Goal: Transaction & Acquisition: Book appointment/travel/reservation

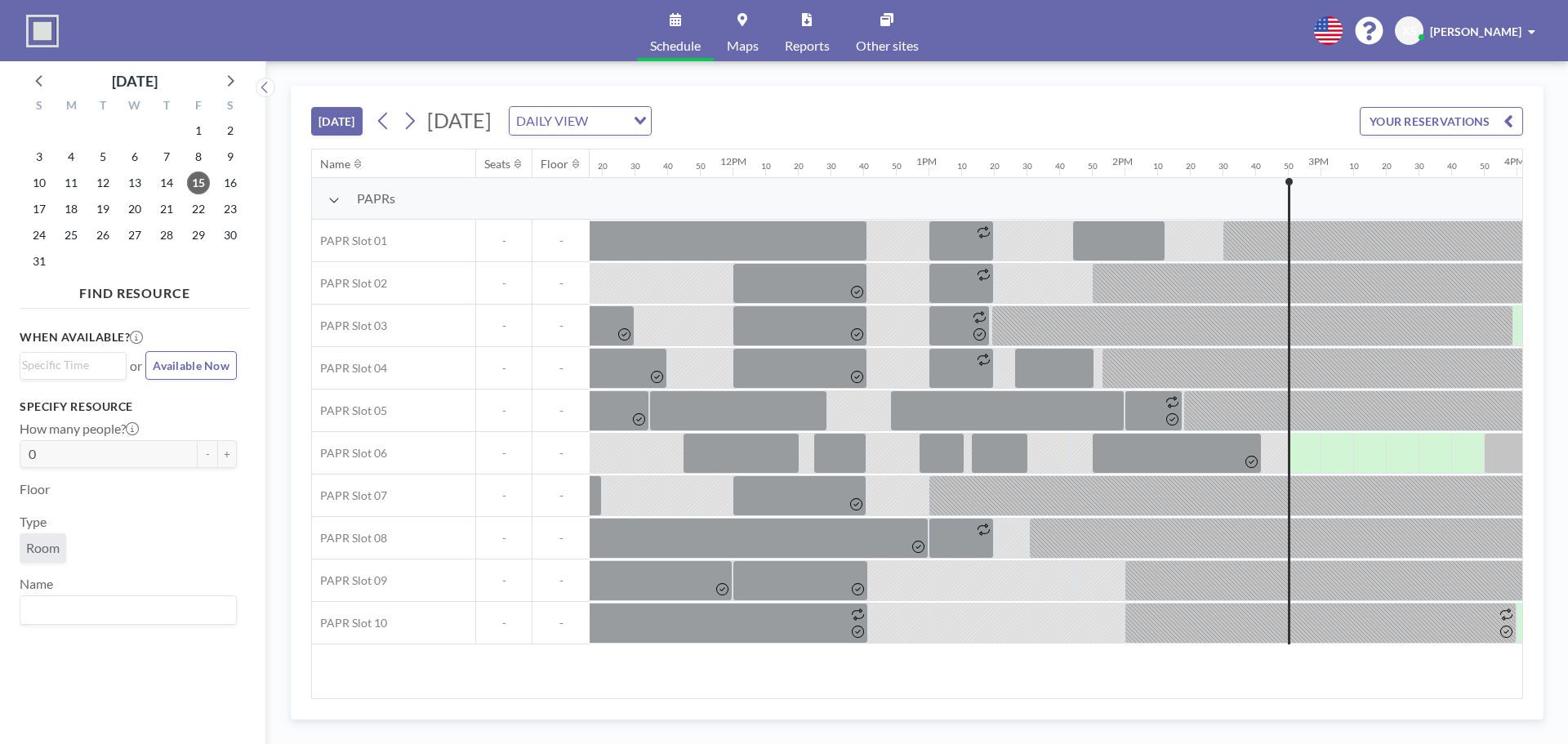
scroll to position [0, 2874]
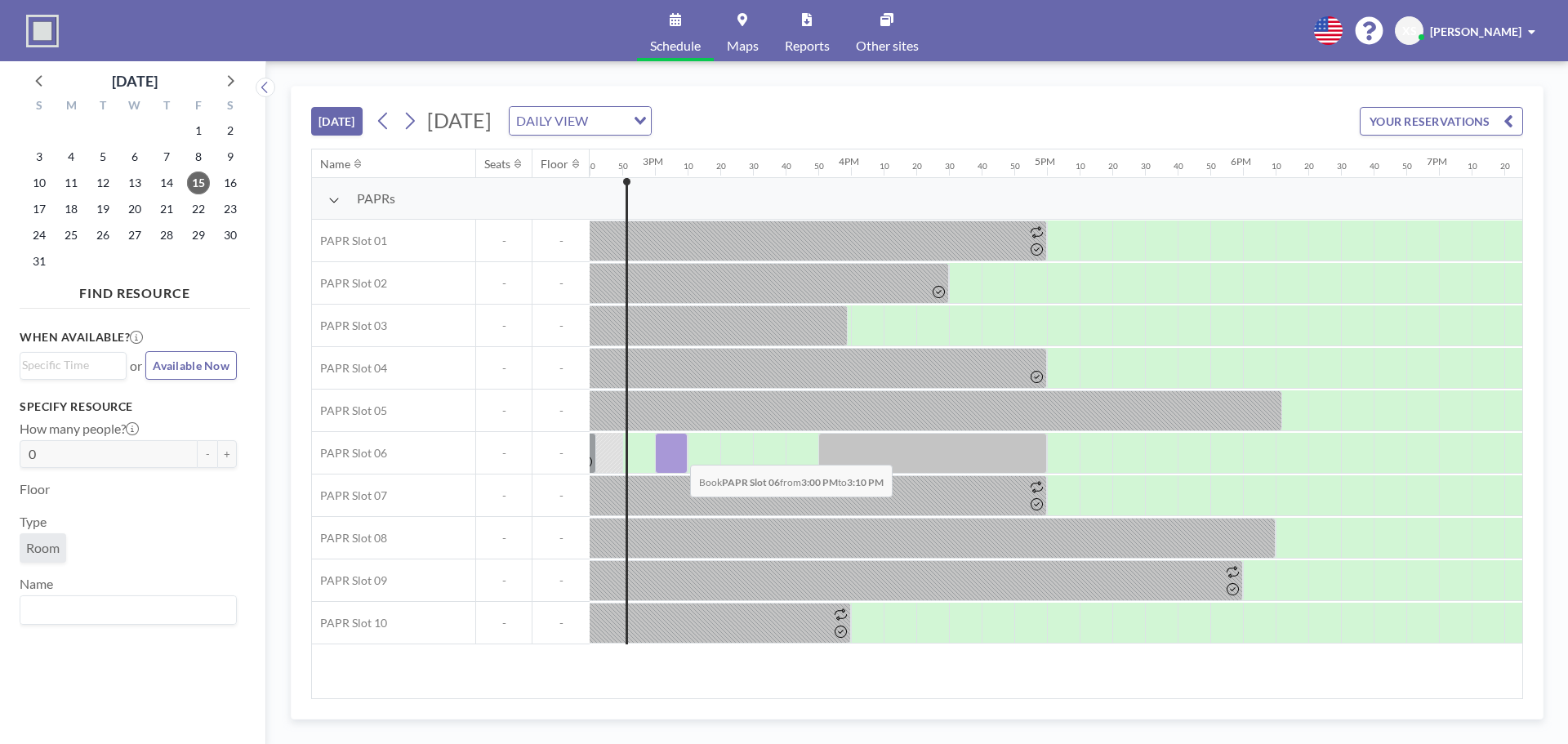
click at [677, 452] on div at bounding box center [671, 452] width 33 height 41
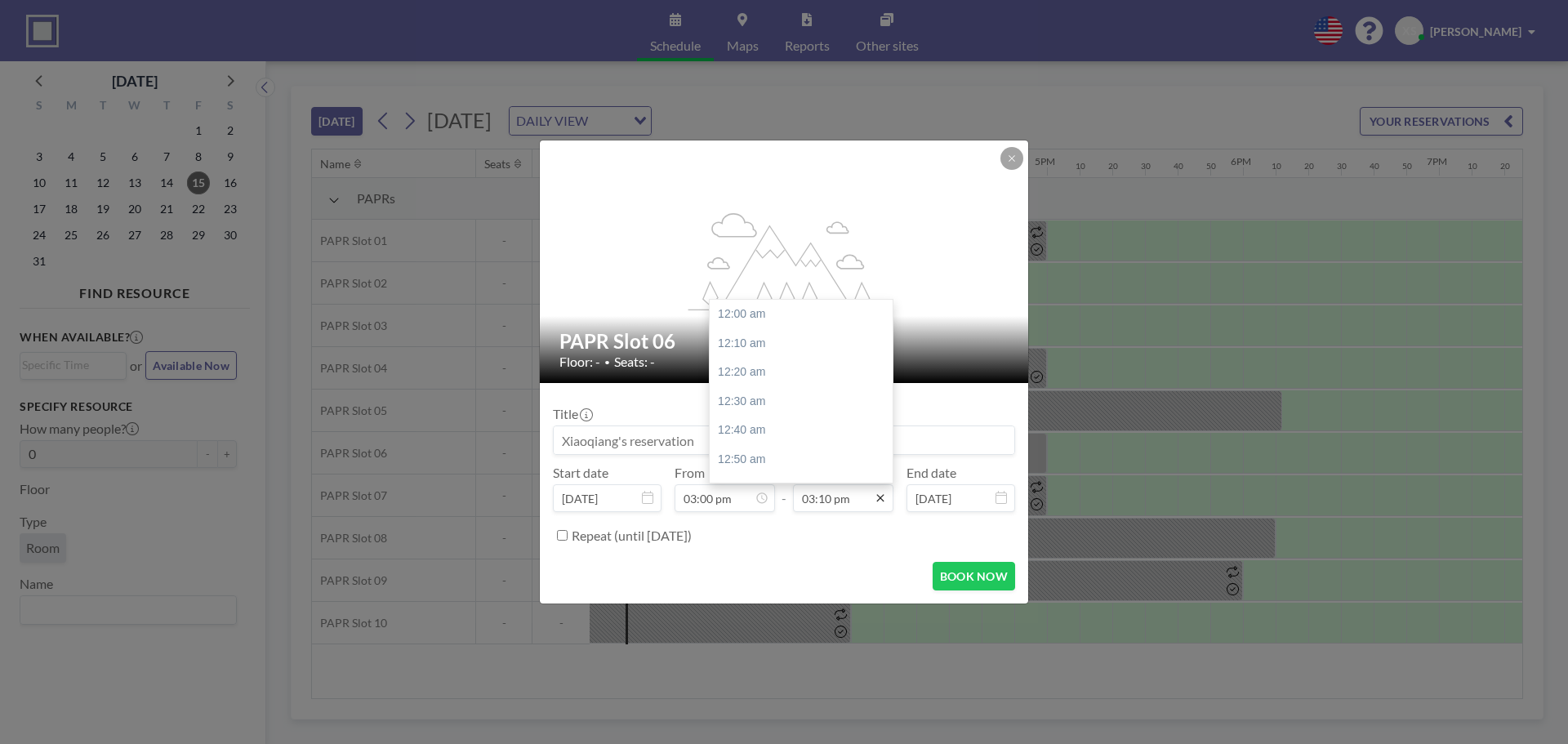
scroll to position [2644, 0]
click at [772, 374] on div "03:30 pm" at bounding box center [806, 372] width 191 height 30
type input "03:30 pm"
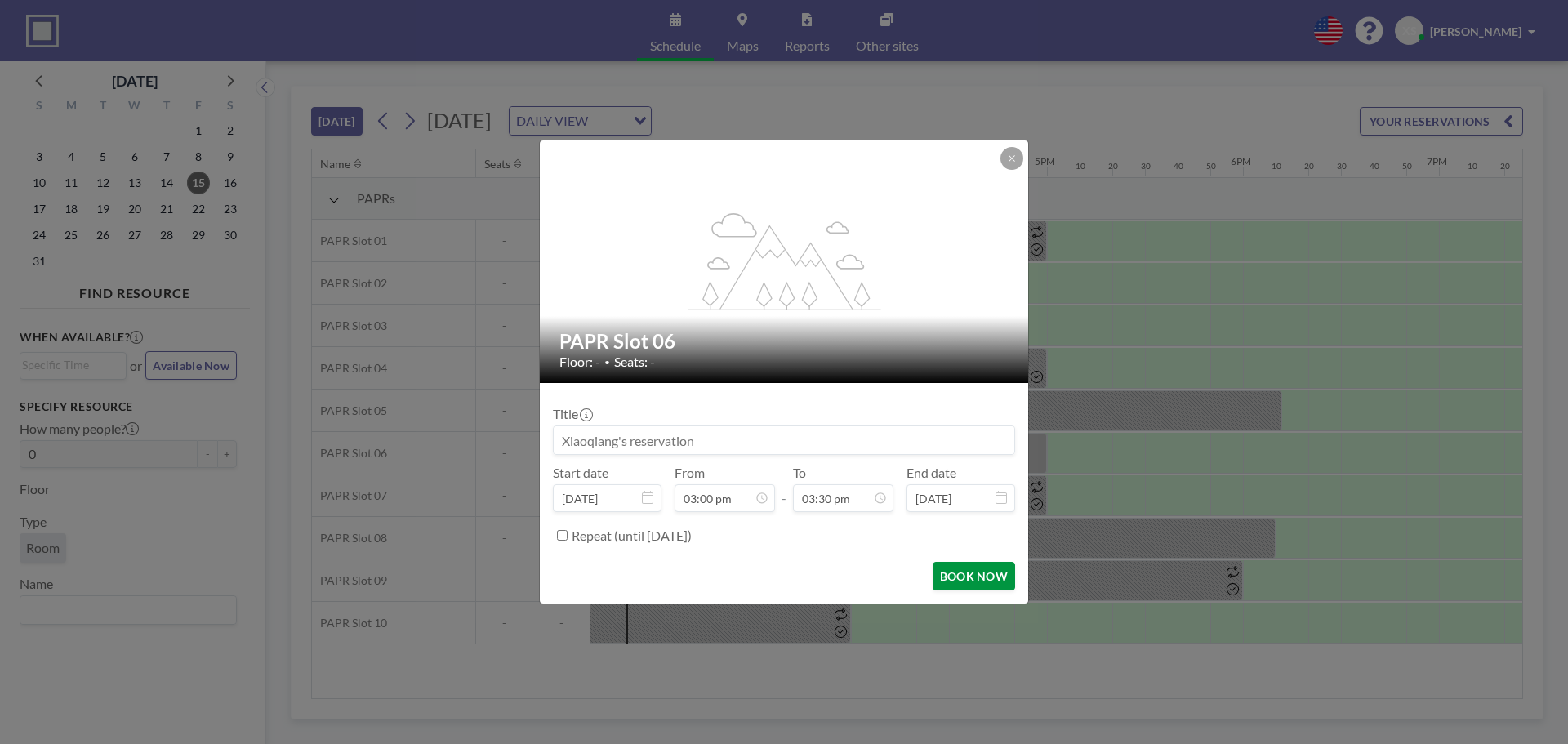
click at [967, 578] on button "BOOK NOW" at bounding box center [973, 576] width 82 height 29
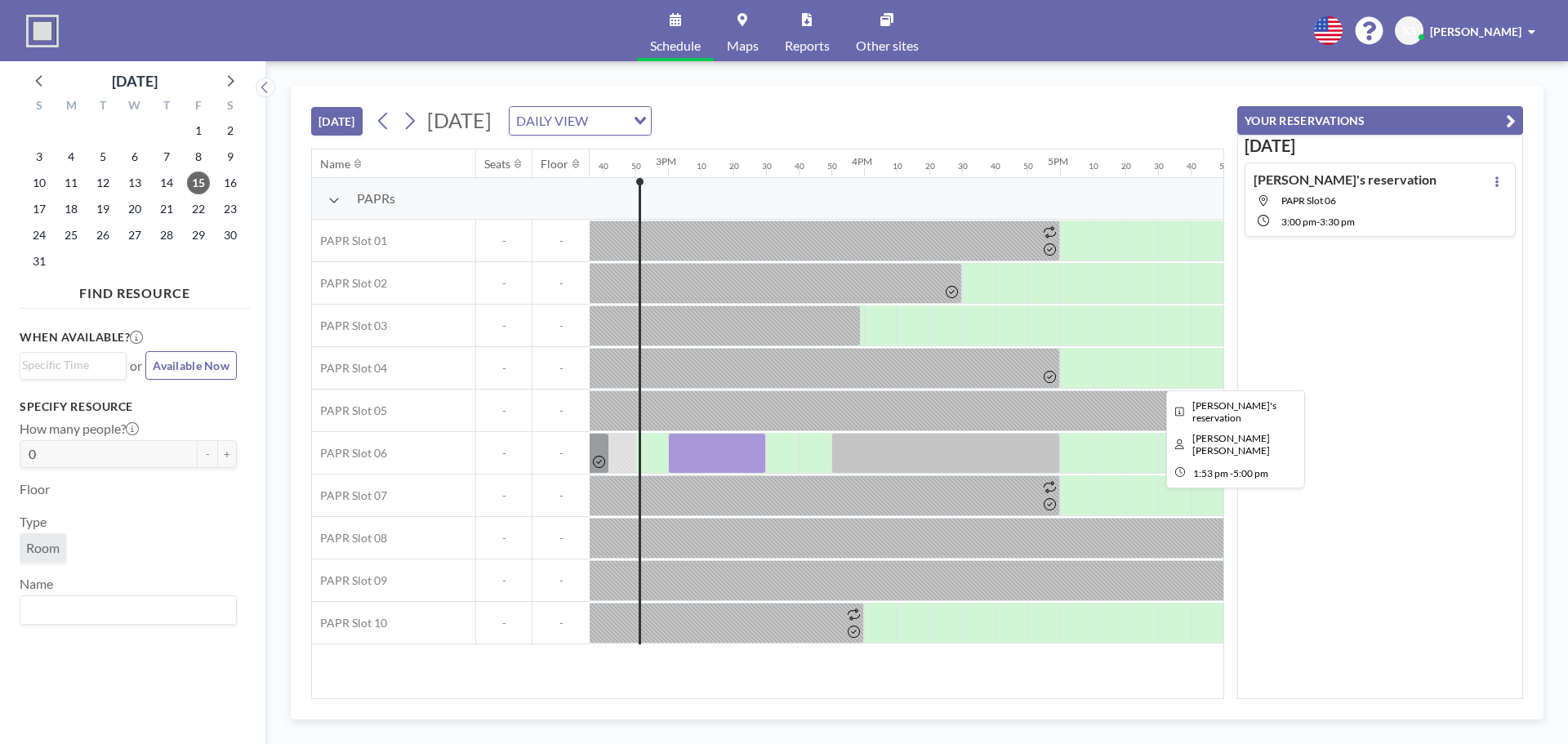
scroll to position [0, 2874]
